Goal: Find specific page/section: Find specific page/section

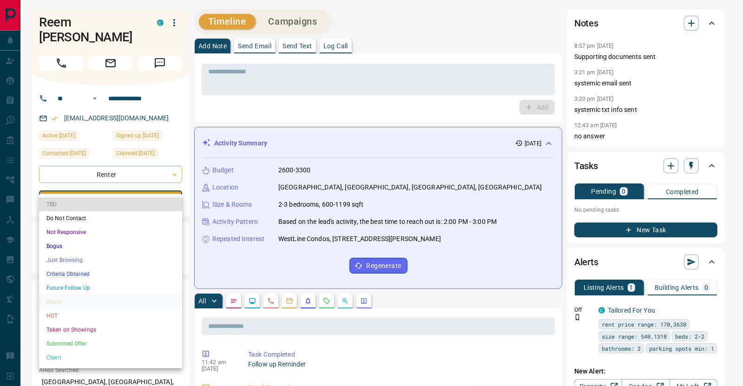
click at [80, 330] on li "Taken on Showings" at bounding box center [110, 330] width 143 height 14
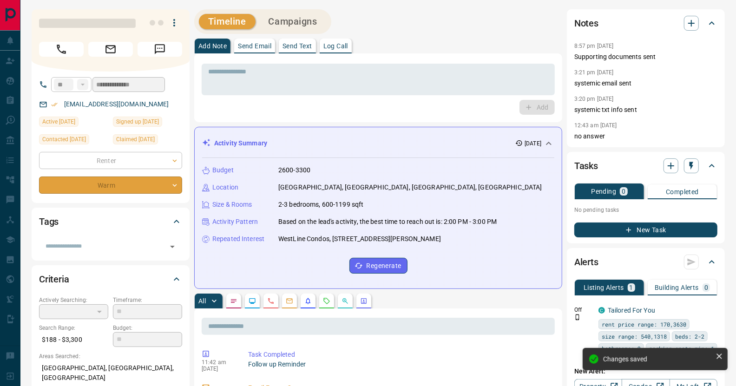
type input "*"
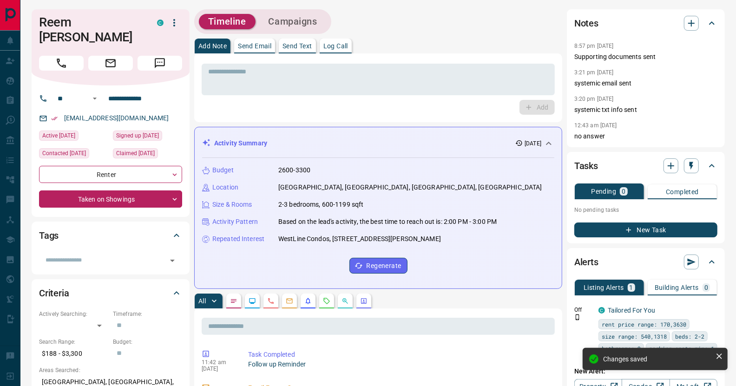
click at [373, 19] on div "Timeline Campaigns" at bounding box center [378, 21] width 368 height 25
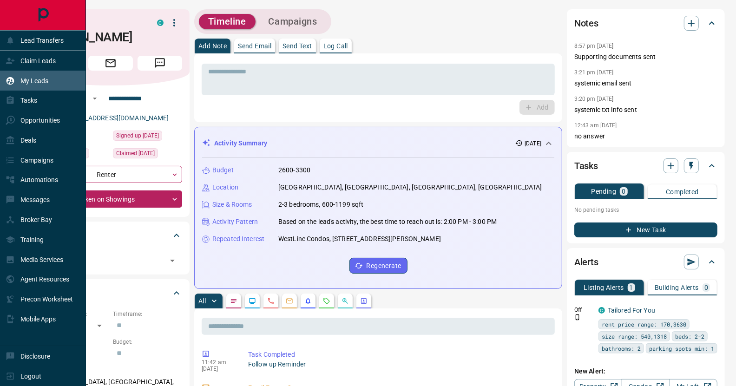
click at [46, 81] on p "My Leads" at bounding box center [34, 80] width 28 height 7
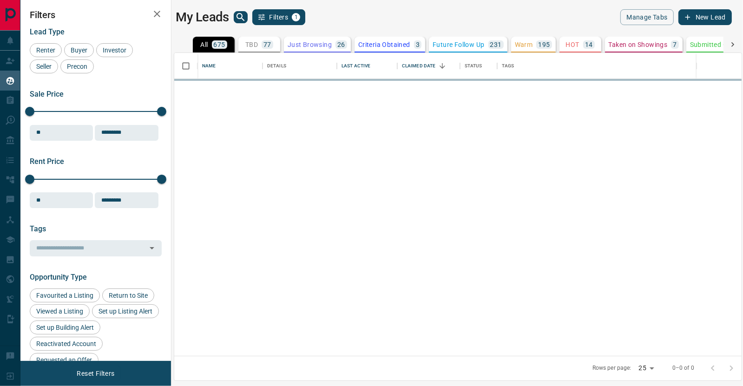
scroll to position [296, 561]
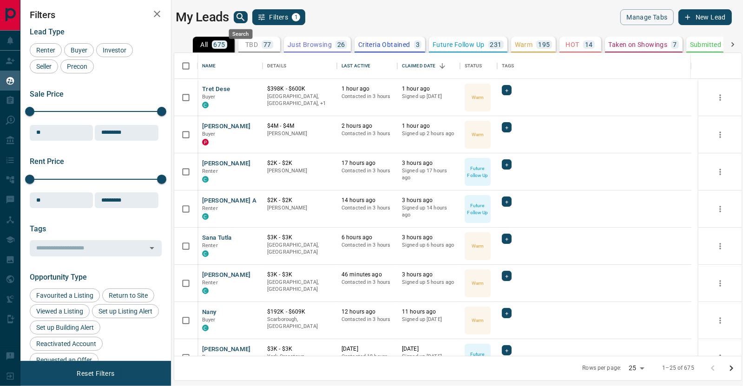
click at [241, 18] on icon "search button" at bounding box center [240, 17] width 8 height 8
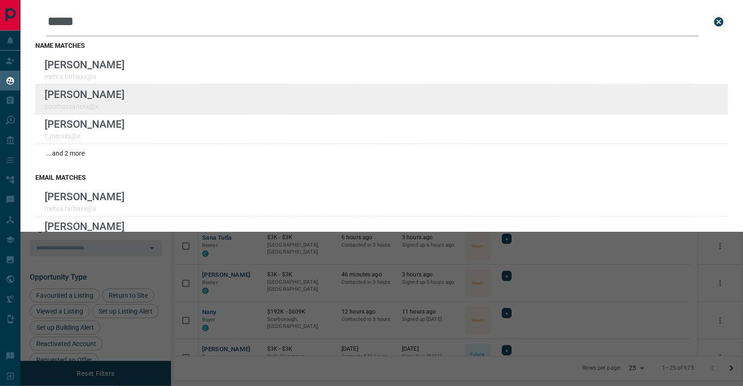
type input "*****"
